Goal: Information Seeking & Learning: Compare options

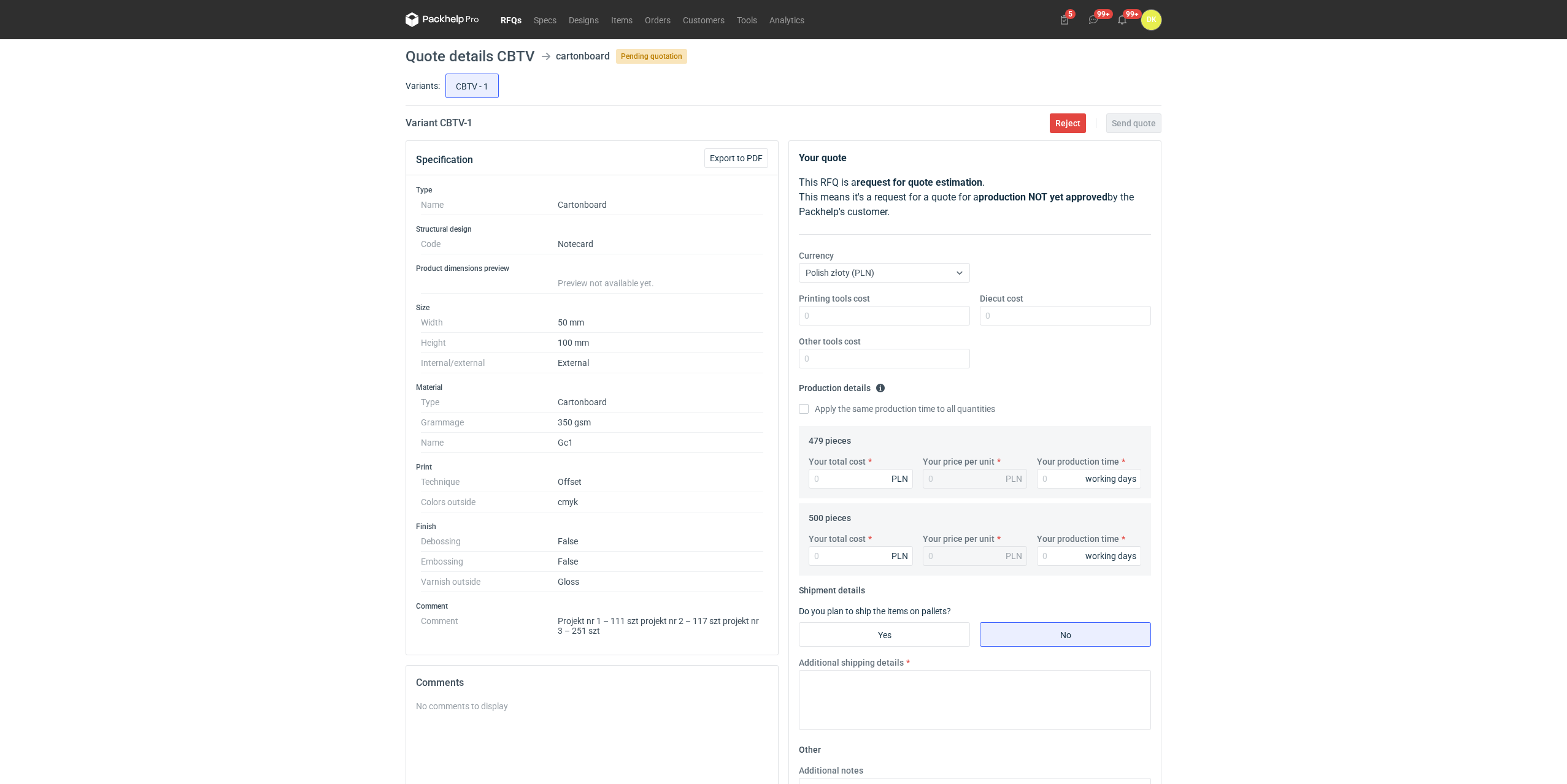
click at [505, 20] on link "RFQs" at bounding box center [511, 19] width 33 height 15
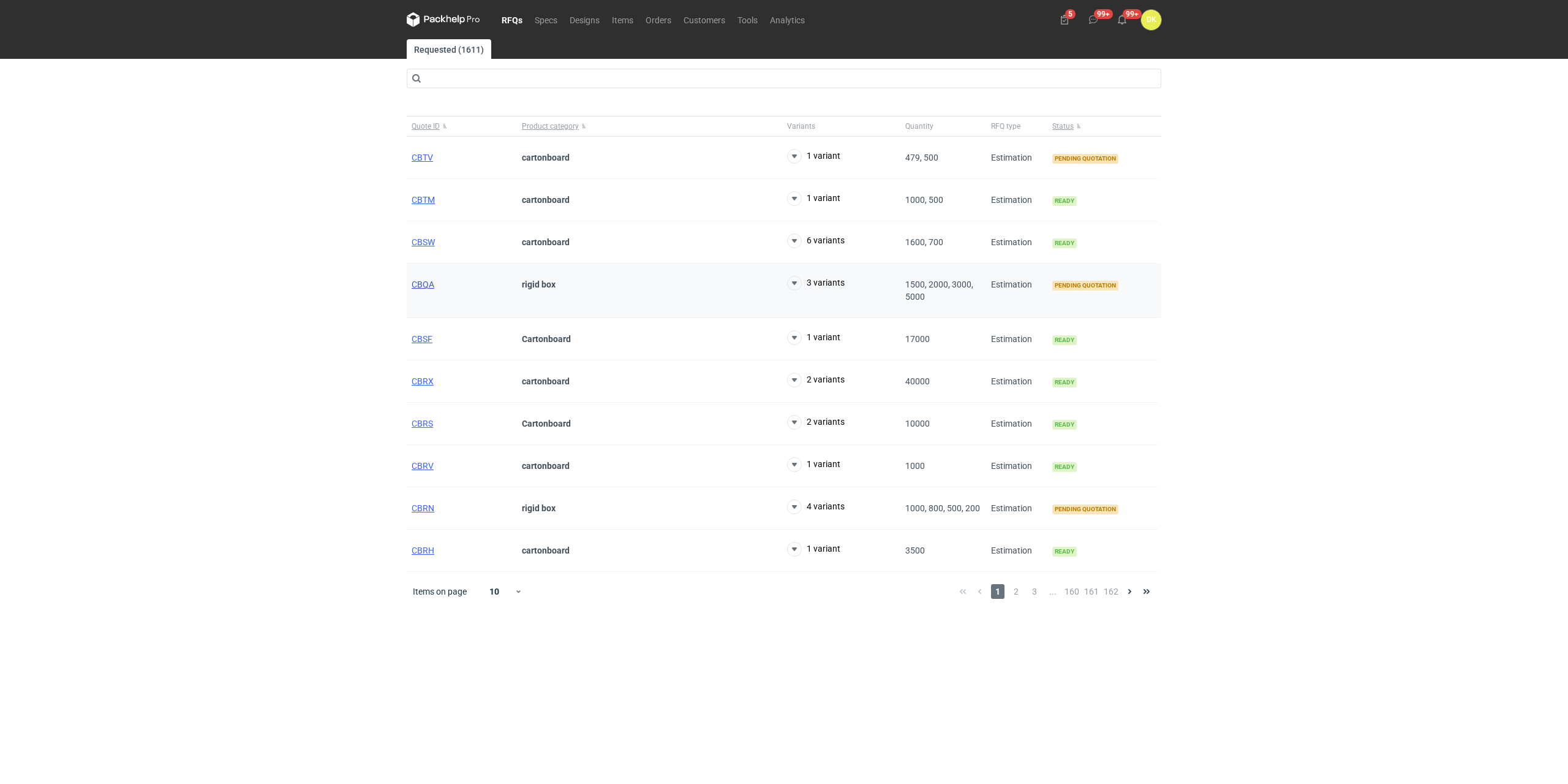
click at [422, 284] on span "CBQA" at bounding box center [422, 285] width 22 height 10
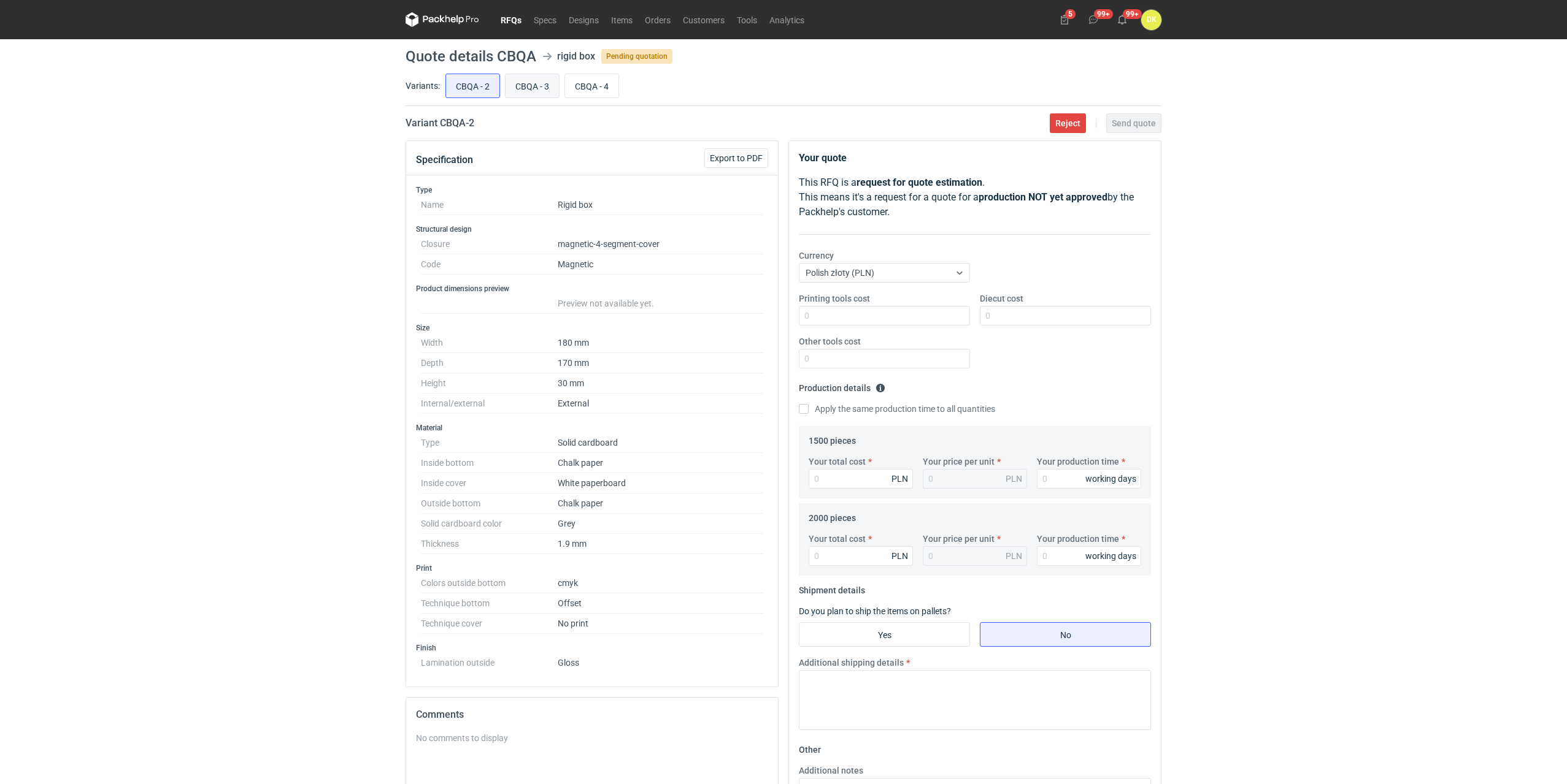
click at [535, 80] on input "CBQA - 3" at bounding box center [532, 85] width 53 height 23
radio input "true"
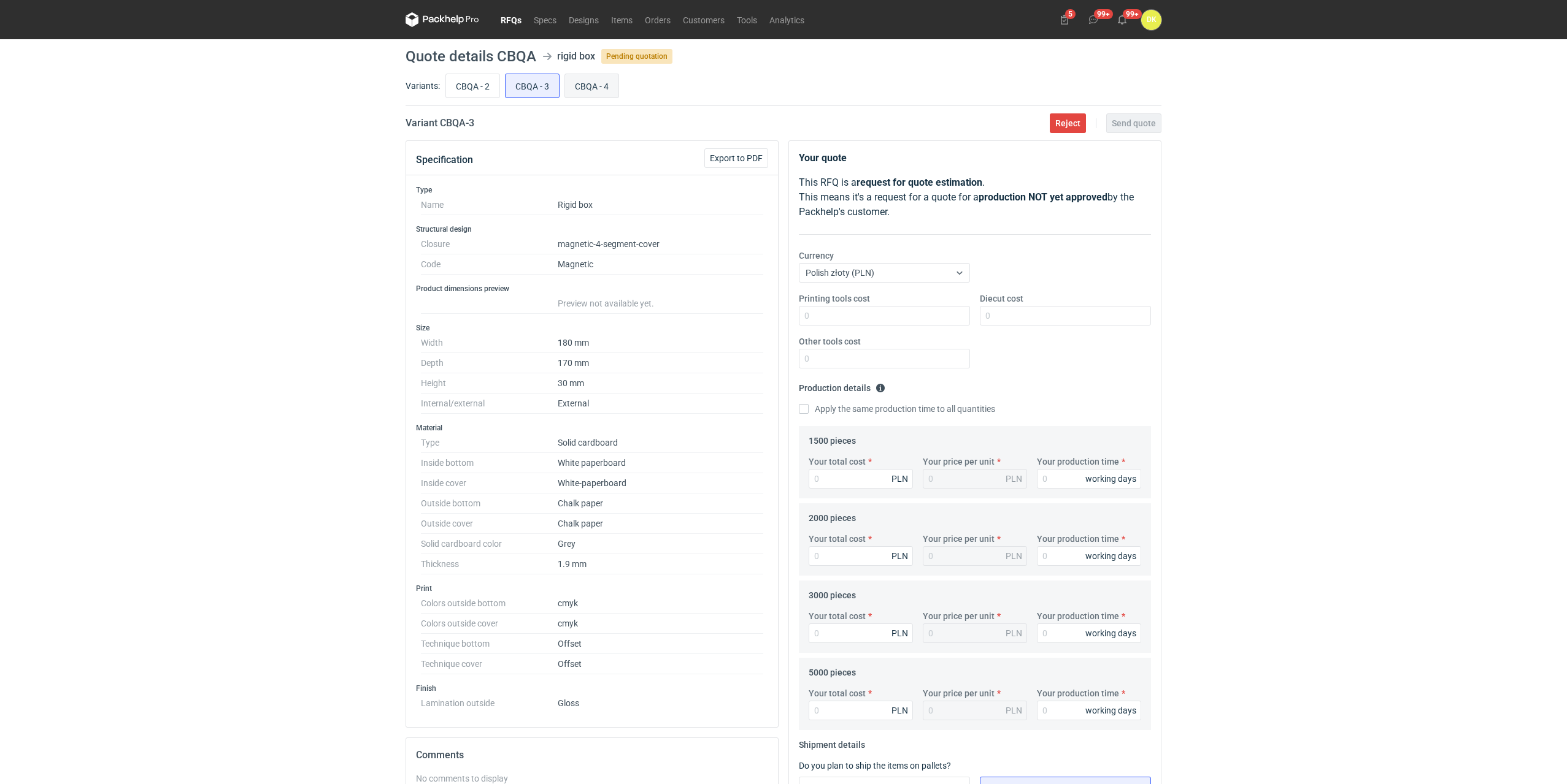
click at [589, 80] on input "CBQA - 4" at bounding box center [591, 85] width 53 height 23
radio input "true"
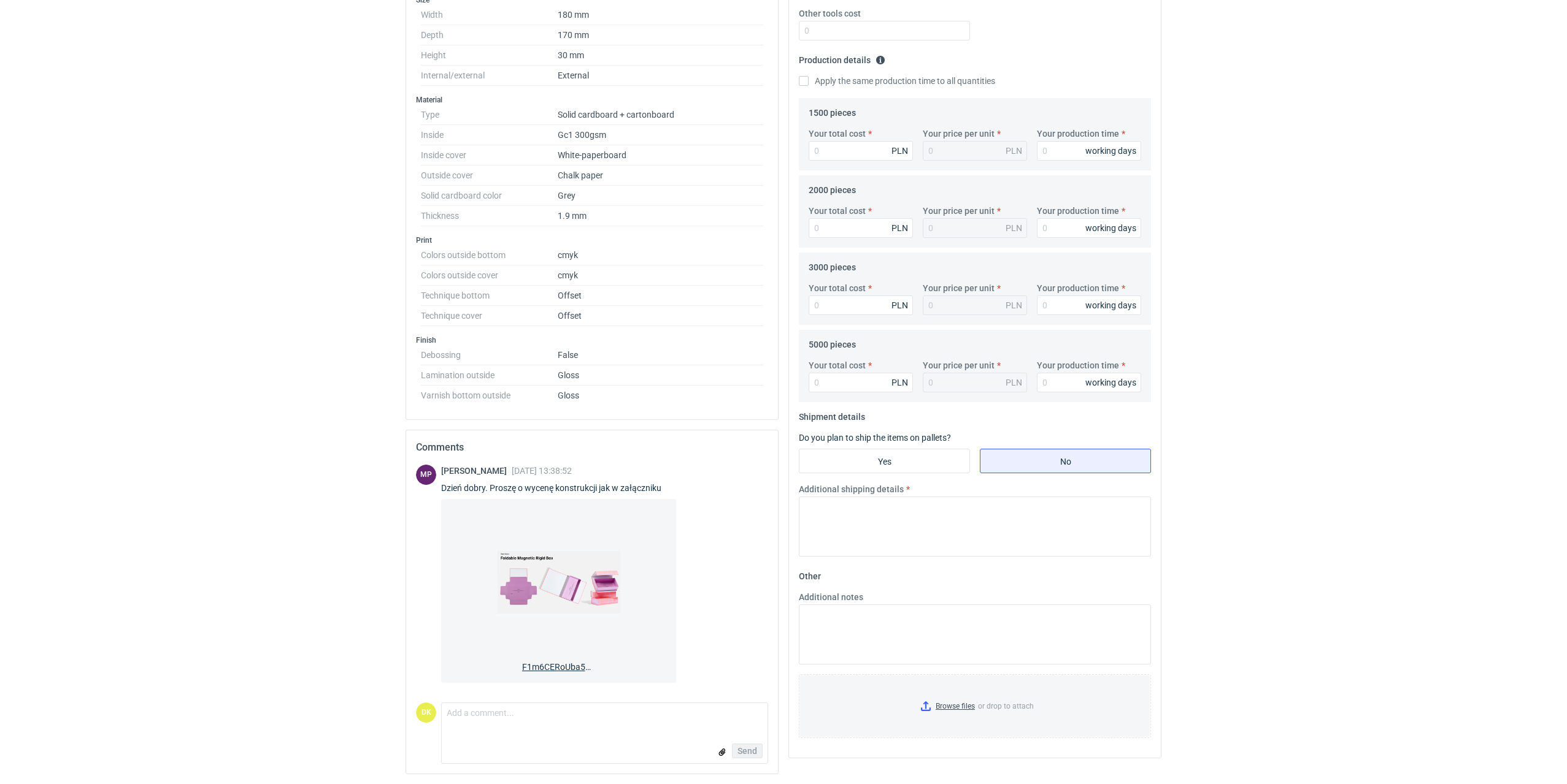
click at [616, 600] on img at bounding box center [559, 582] width 122 height 147
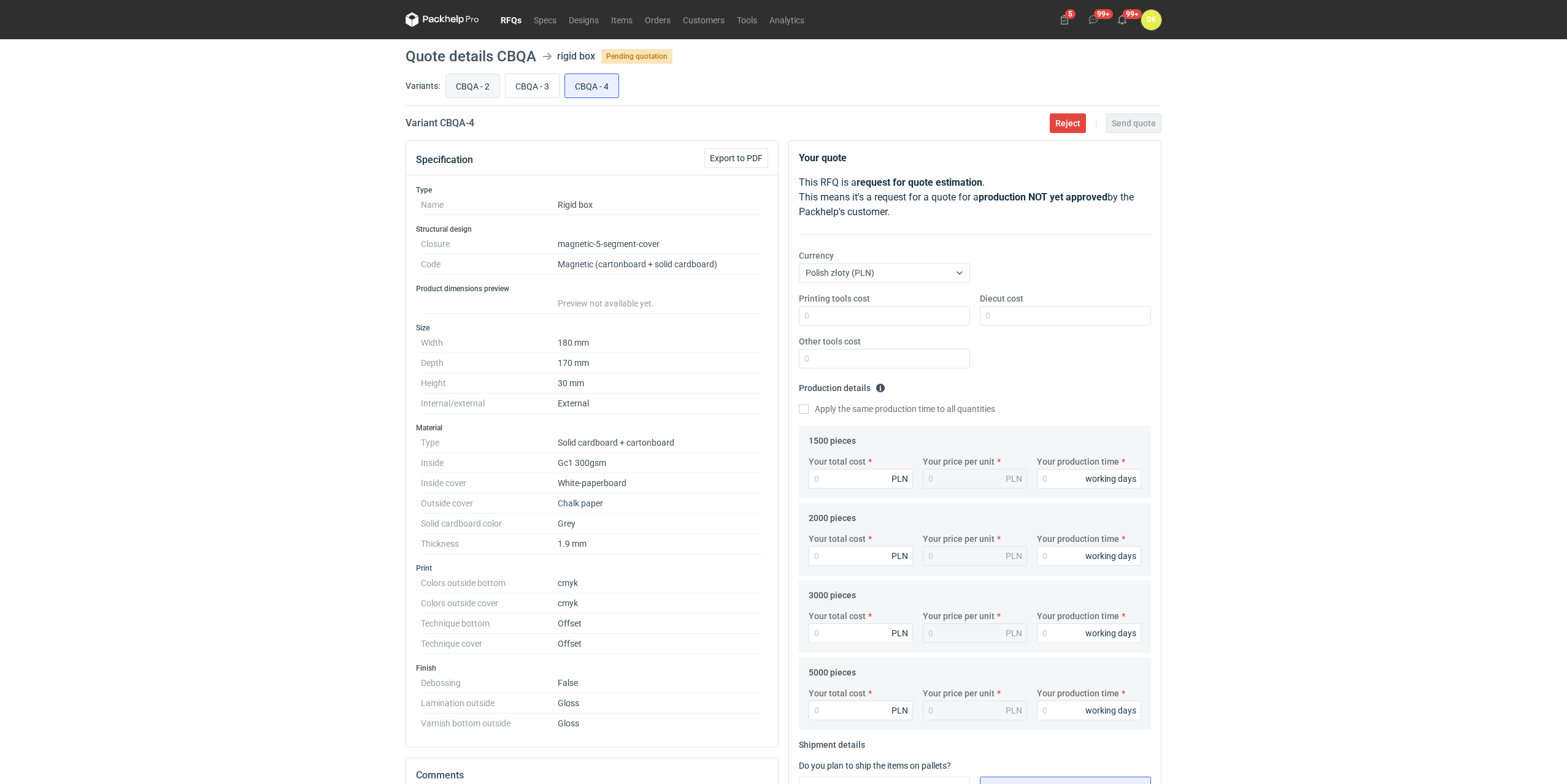
click at [476, 83] on input "CBQA - 2" at bounding box center [472, 85] width 53 height 23
radio input "true"
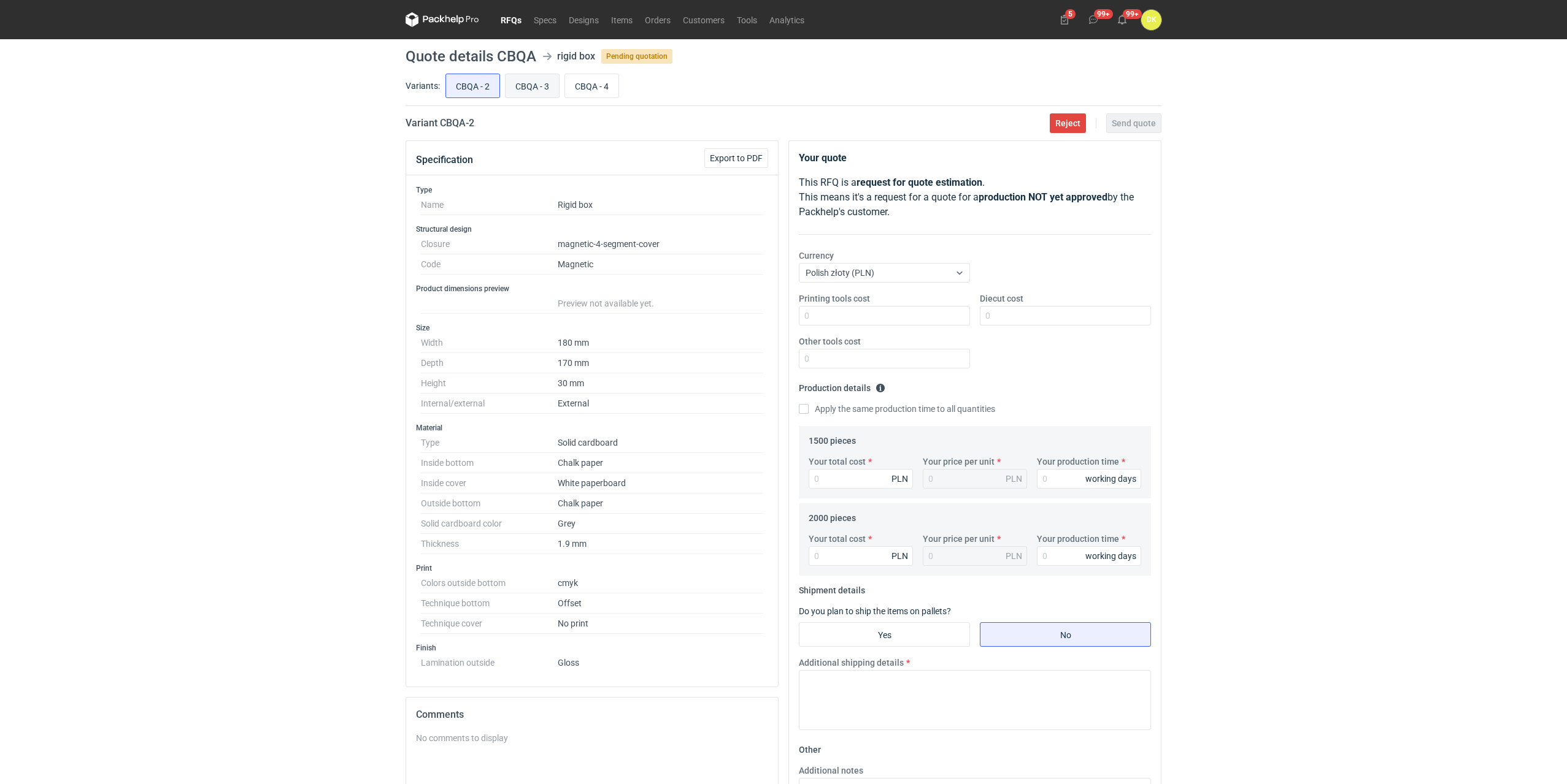
click at [528, 84] on input "CBQA - 3" at bounding box center [532, 85] width 53 height 23
radio input "true"
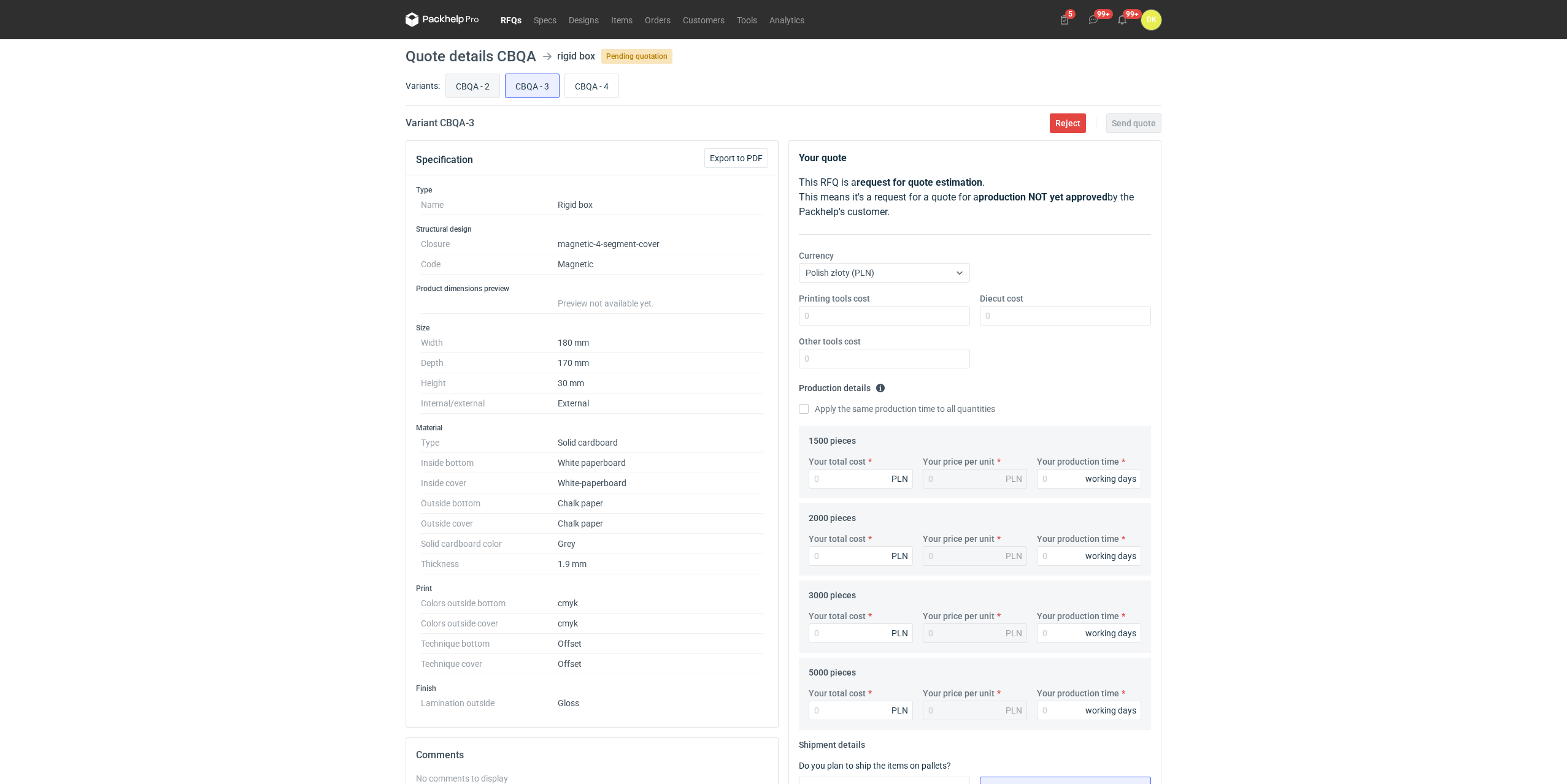
click at [451, 89] on input "CBQA - 2" at bounding box center [472, 85] width 53 height 23
radio input "true"
